Goal: Navigation & Orientation: Find specific page/section

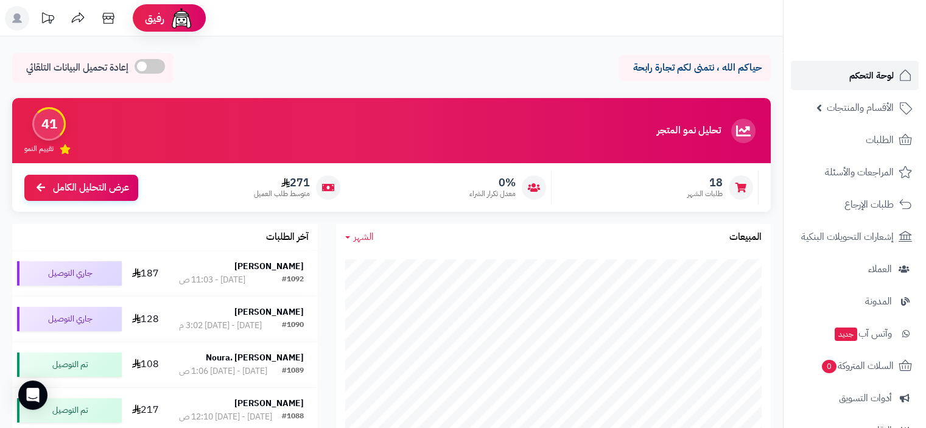
click at [886, 75] on span "لوحة التحكم" at bounding box center [871, 75] width 44 height 17
click at [106, 19] on icon at bounding box center [108, 18] width 24 height 24
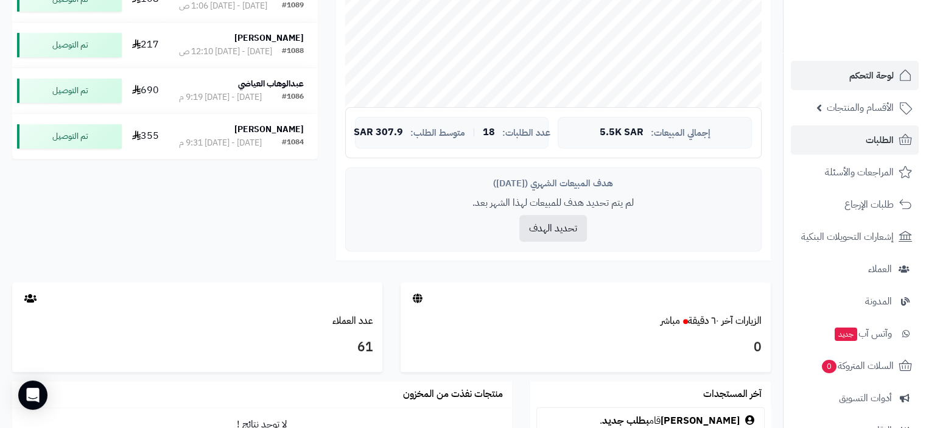
scroll to position [243, 0]
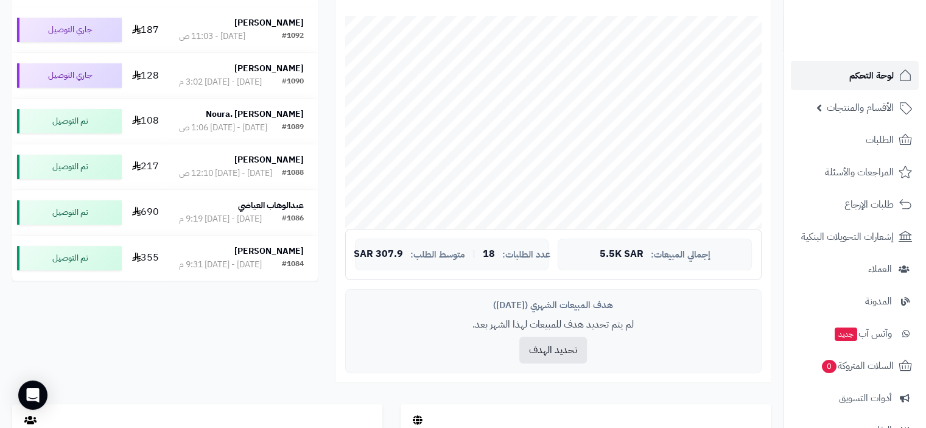
click at [885, 77] on span "لوحة التحكم" at bounding box center [871, 75] width 44 height 17
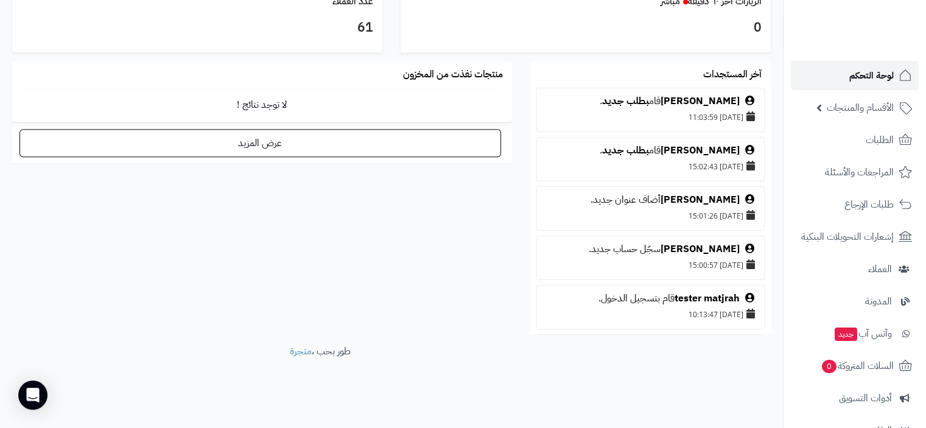
scroll to position [686, 0]
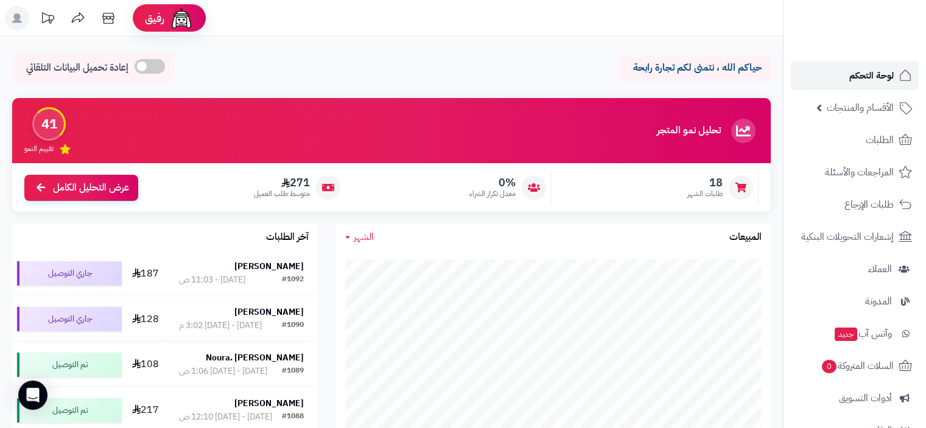
click at [876, 74] on span "لوحة التحكم" at bounding box center [871, 75] width 44 height 17
click at [870, 72] on span "لوحة التحكم" at bounding box center [871, 75] width 44 height 17
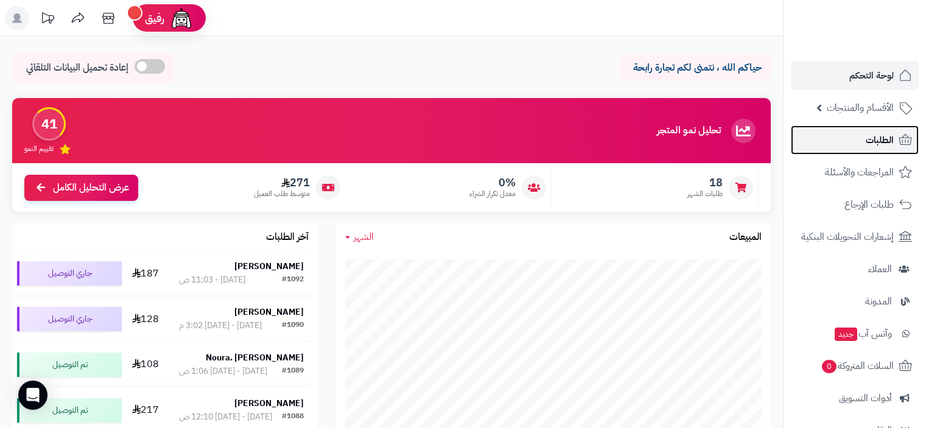
click at [878, 142] on span "الطلبات" at bounding box center [879, 139] width 28 height 17
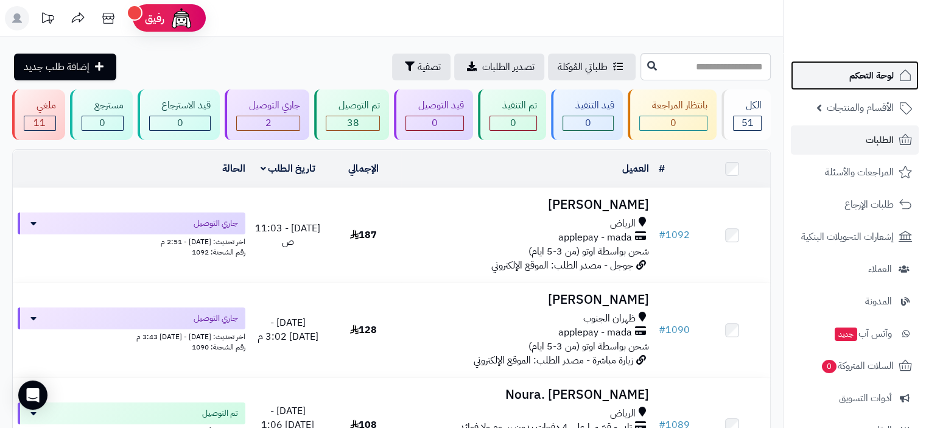
click at [879, 76] on span "لوحة التحكم" at bounding box center [871, 75] width 44 height 17
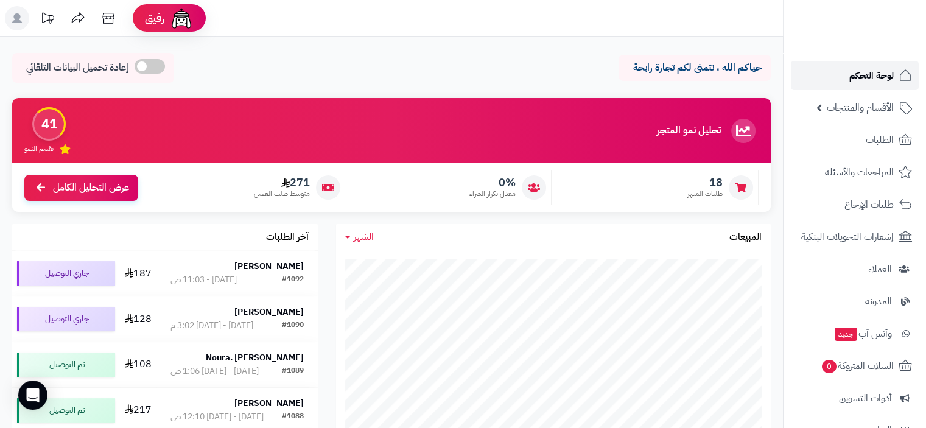
click at [876, 79] on span "لوحة التحكم" at bounding box center [871, 75] width 44 height 17
click at [867, 77] on span "لوحة التحكم" at bounding box center [871, 75] width 44 height 17
click at [881, 72] on span "لوحة التحكم" at bounding box center [871, 75] width 44 height 17
click at [874, 72] on span "لوحة التحكم" at bounding box center [871, 75] width 44 height 17
click at [859, 76] on span "لوحة التحكم" at bounding box center [871, 75] width 44 height 17
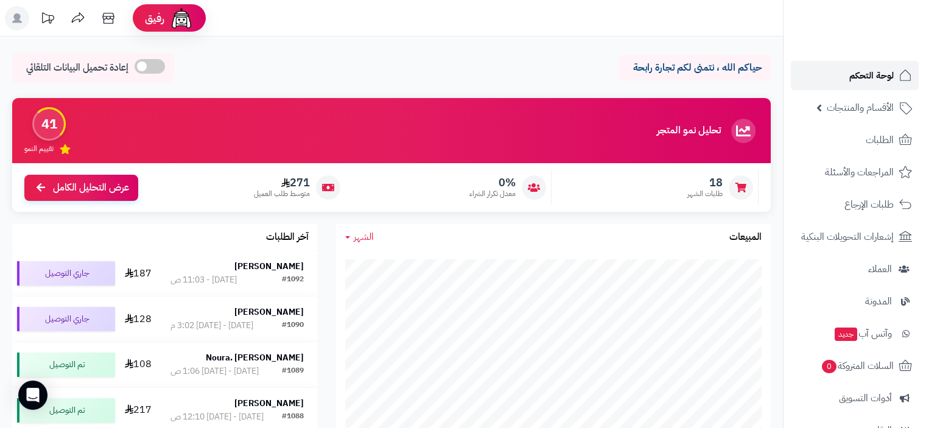
drag, startPoint x: 0, startPoint y: 0, endPoint x: 859, endPoint y: 75, distance: 862.7
click at [859, 75] on span "لوحة التحكم" at bounding box center [871, 75] width 44 height 17
click at [882, 77] on span "لوحة التحكم" at bounding box center [871, 75] width 44 height 17
click at [881, 77] on span "لوحة التحكم" at bounding box center [871, 75] width 44 height 17
click at [875, 75] on span "لوحة التحكم" at bounding box center [871, 75] width 44 height 17
